Goal: Task Accomplishment & Management: Complete application form

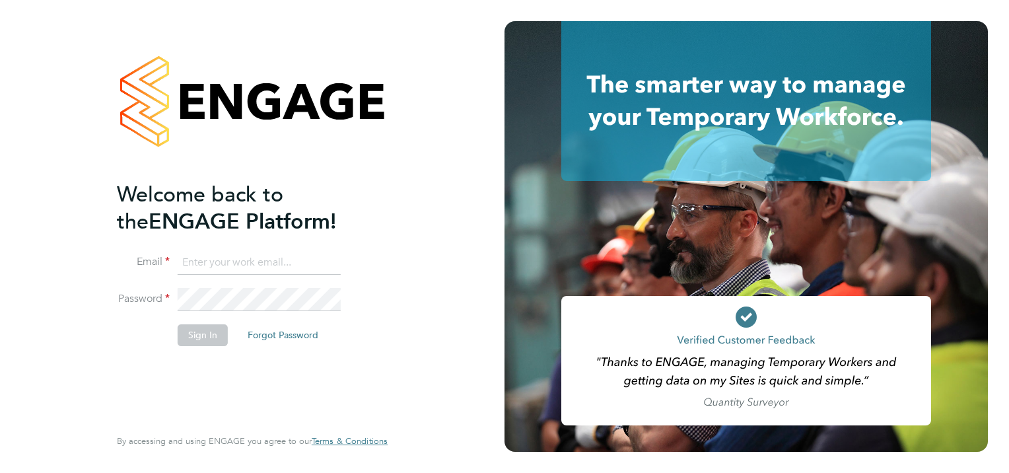
type input "[PERSON_NAME][EMAIL_ADDRESS][DOMAIN_NAME]"
click at [202, 337] on button "Sign In" at bounding box center [203, 334] width 50 height 21
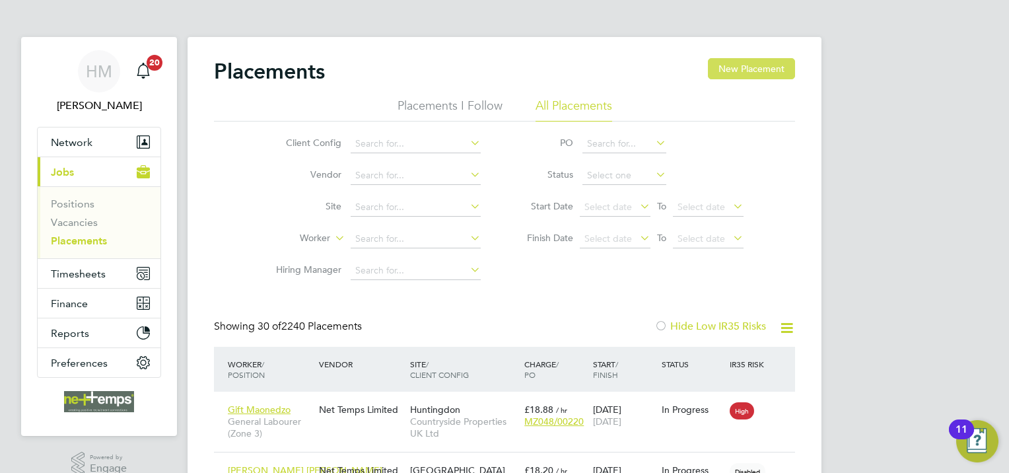
click at [718, 63] on button "New Placement" at bounding box center [751, 68] width 87 height 21
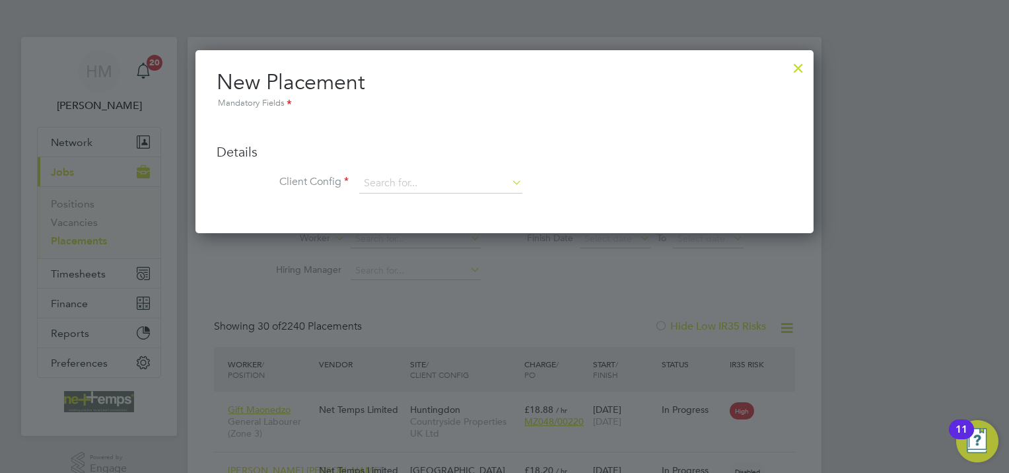
click at [788, 66] on div at bounding box center [798, 65] width 24 height 24
